Goal: Task Accomplishment & Management: Manage account settings

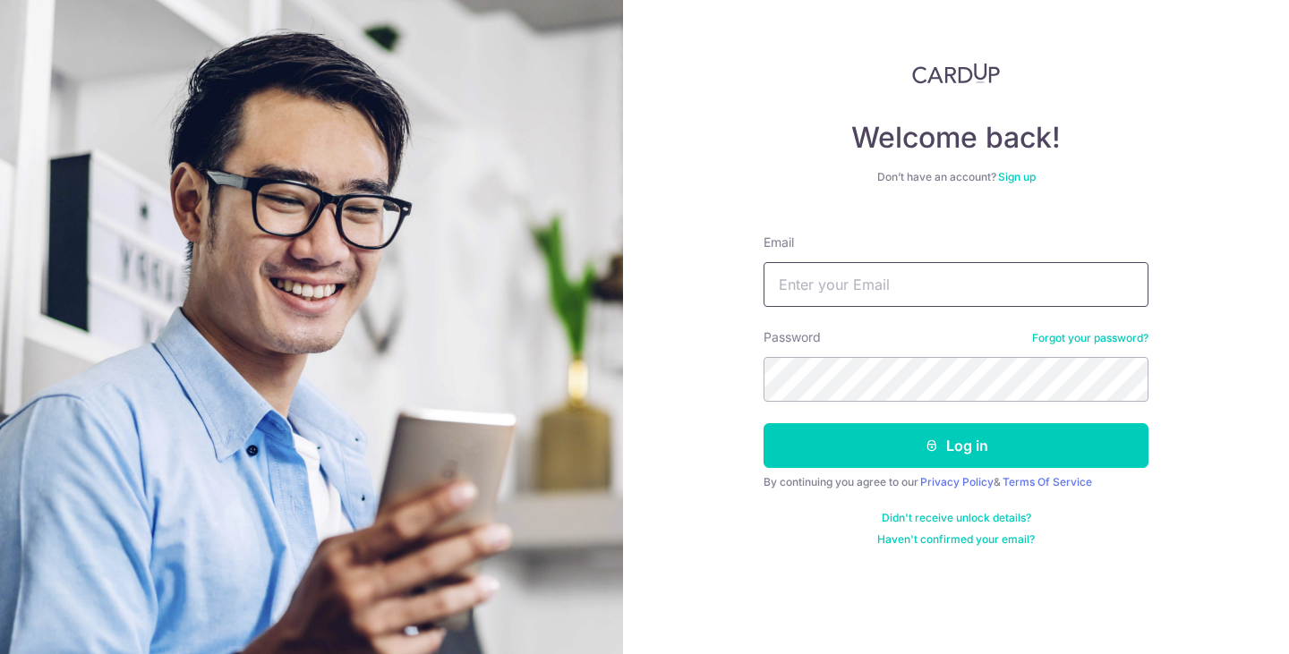
type input "[EMAIL_ADDRESS][DOMAIN_NAME]"
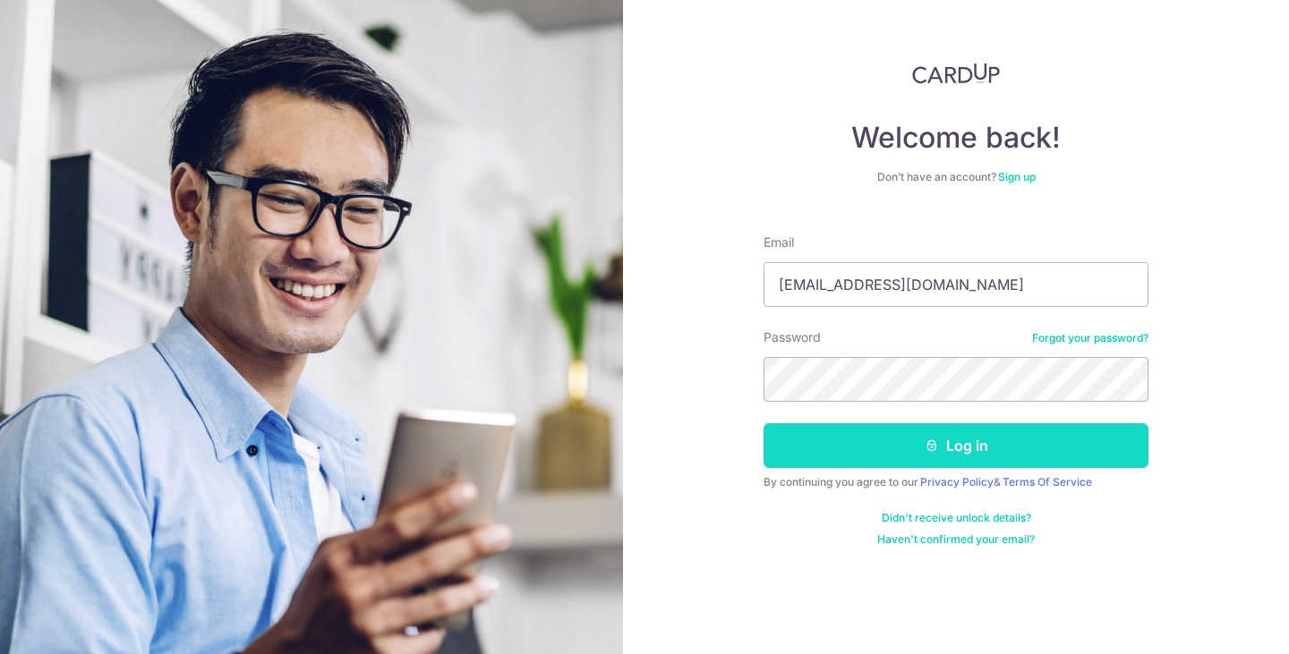
click at [800, 447] on button "Log in" at bounding box center [955, 445] width 385 height 45
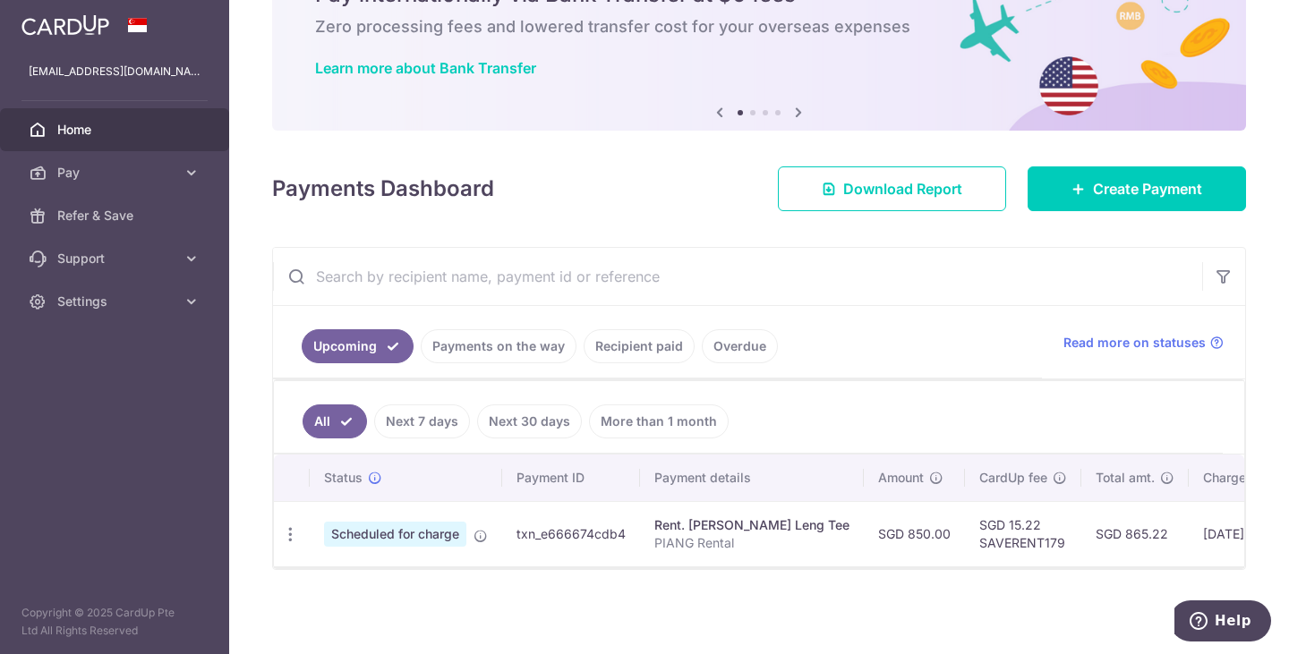
click at [668, 339] on link "Recipient paid" at bounding box center [638, 346] width 111 height 34
